Goal: Navigation & Orientation: Find specific page/section

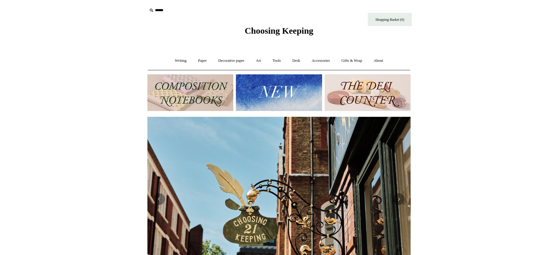
click at [265, 92] on img at bounding box center [279, 92] width 86 height 37
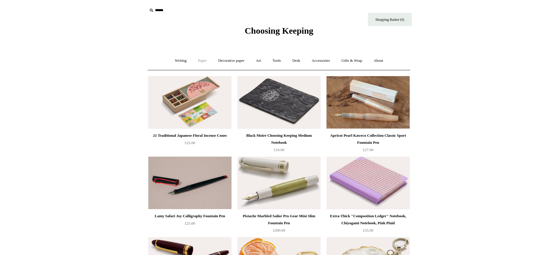
click at [204, 63] on link "Paper +" at bounding box center [202, 61] width 19 height 16
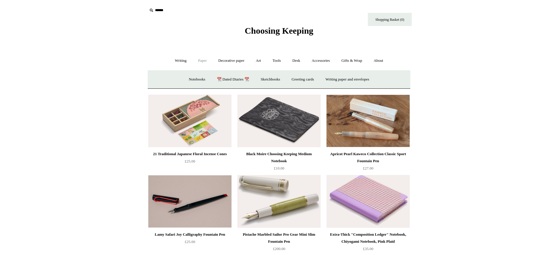
click at [200, 62] on link "Paper -" at bounding box center [202, 61] width 19 height 16
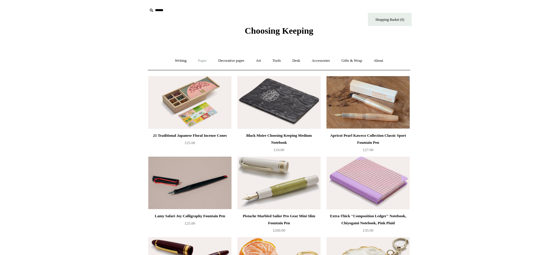
click at [201, 60] on link "Paper +" at bounding box center [202, 61] width 19 height 16
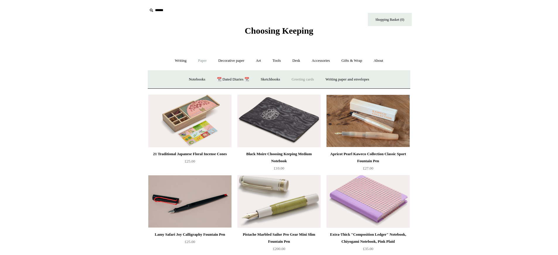
click at [308, 79] on link "Greeting cards +" at bounding box center [302, 80] width 33 height 16
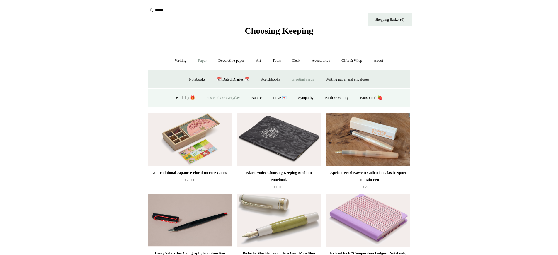
click at [240, 100] on link "Postcards & everyday" at bounding box center [223, 98] width 44 height 16
click at [267, 32] on span "Choosing Keeping" at bounding box center [279, 31] width 69 height 10
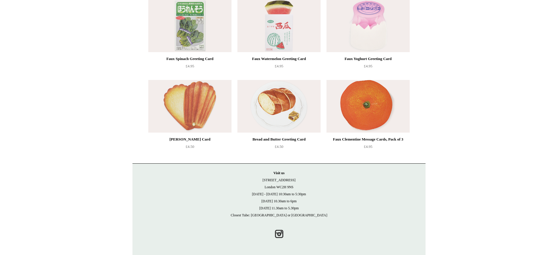
scroll to position [722, 0]
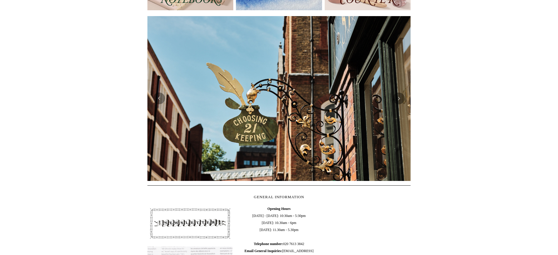
scroll to position [101, 0]
